Goal: Check status: Check status

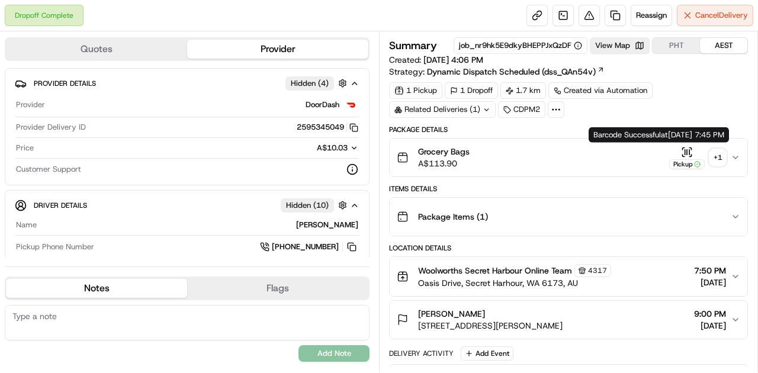
click at [684, 150] on icon "button" at bounding box center [687, 152] width 12 height 12
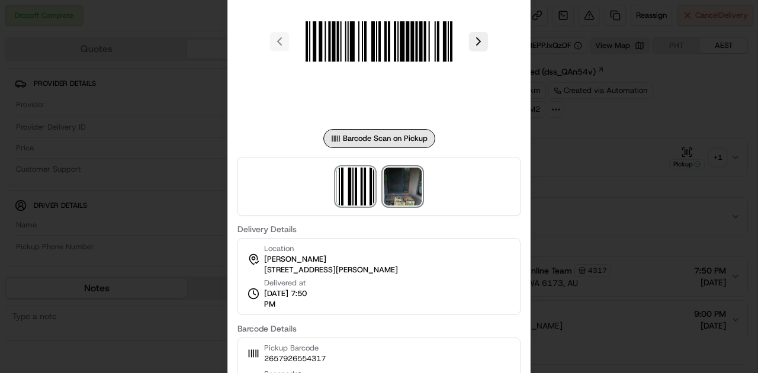
click at [395, 193] on img at bounding box center [403, 187] width 38 height 38
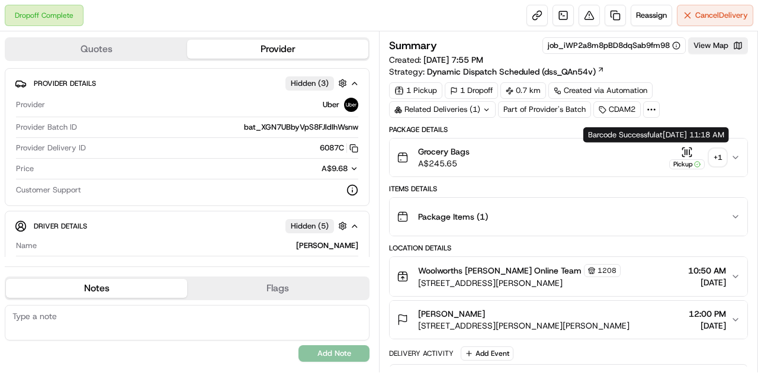
click at [690, 147] on icon "button" at bounding box center [690, 148] width 2 height 2
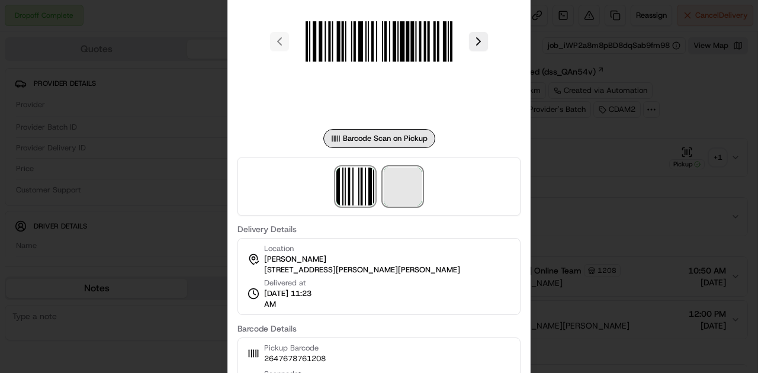
click at [398, 192] on span at bounding box center [403, 187] width 38 height 38
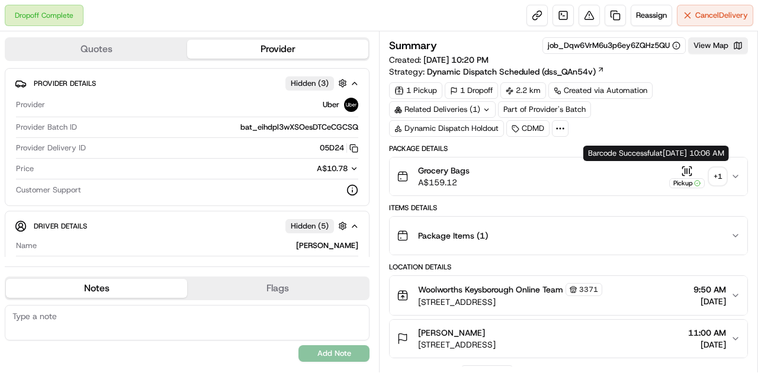
click at [684, 171] on icon "button" at bounding box center [687, 171] width 12 height 12
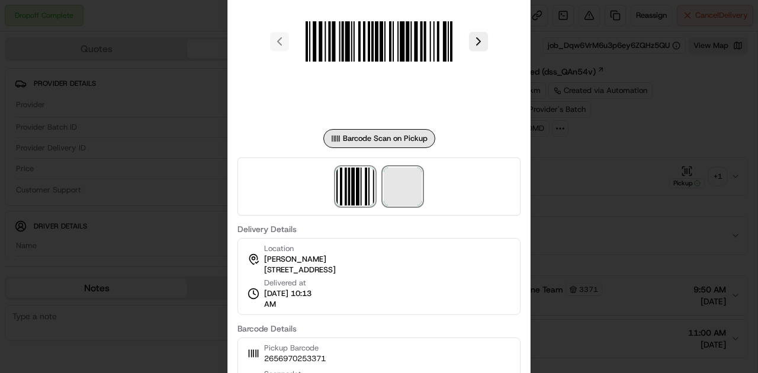
click at [400, 191] on span at bounding box center [403, 187] width 38 height 38
